Goal: Task Accomplishment & Management: Manage account settings

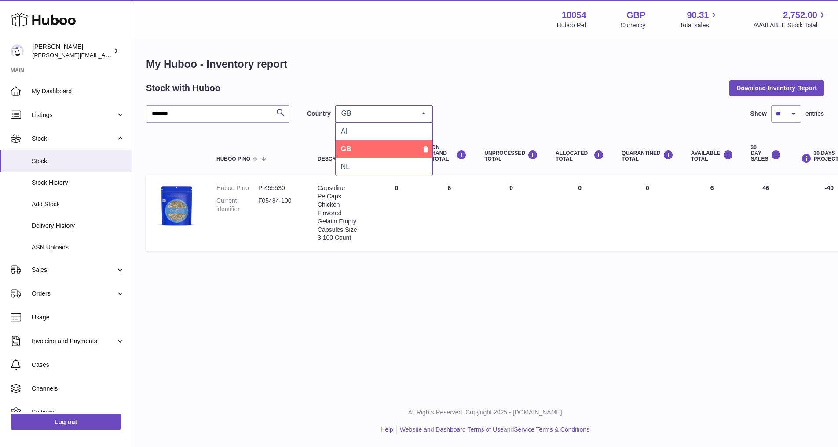
click at [392, 114] on span "GB" at bounding box center [377, 113] width 76 height 9
click at [370, 158] on span "NL" at bounding box center [384, 167] width 97 height 18
drag, startPoint x: 226, startPoint y: 110, endPoint x: 78, endPoint y: 36, distance: 164.7
click at [70, 74] on div "Huboo LUZ PATERNINA luz@capsuline.com Main My Dashboard Listings Not with Huboo…" at bounding box center [419, 223] width 838 height 447
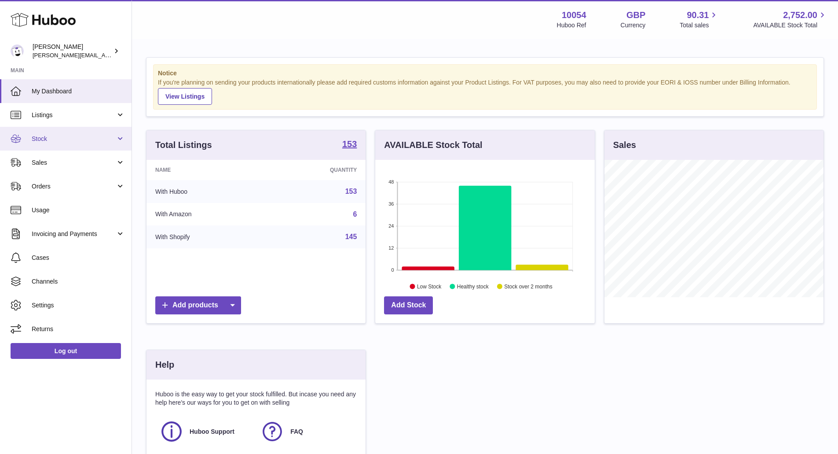
click at [84, 140] on span "Stock" at bounding box center [74, 139] width 84 height 8
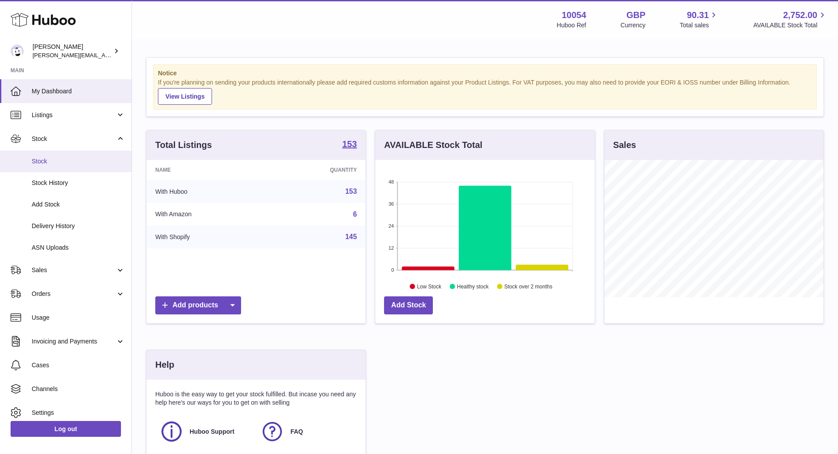
click at [79, 158] on span "Stock" at bounding box center [78, 161] width 93 height 8
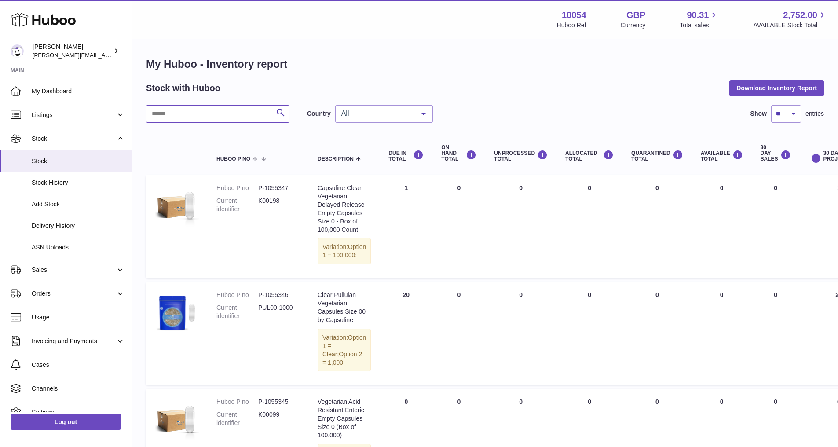
click at [226, 115] on input "text" at bounding box center [217, 114] width 143 height 18
type input "*******"
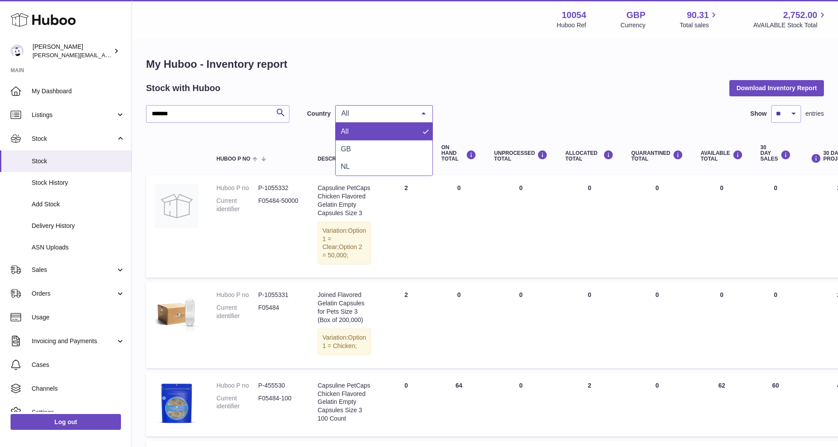
click at [380, 113] on span "All" at bounding box center [377, 113] width 76 height 9
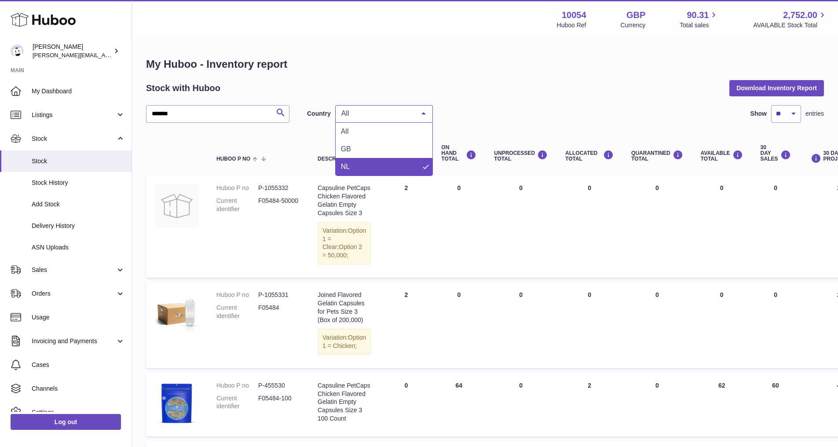
click at [387, 160] on span "NL" at bounding box center [384, 167] width 97 height 18
